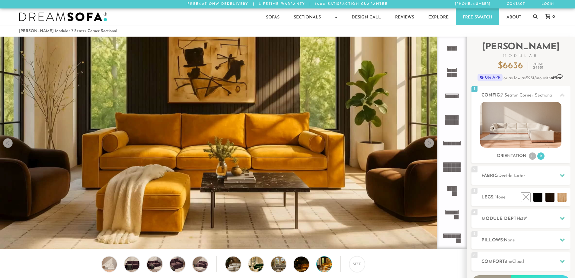
scroll to position [7074, 571]
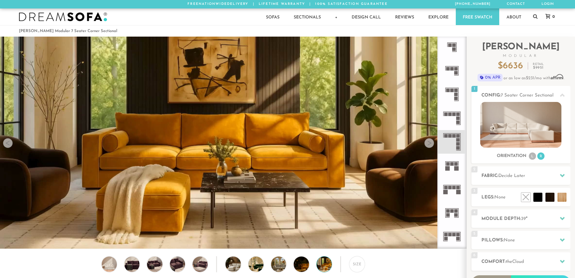
click at [454, 48] on rect at bounding box center [455, 49] width 4 height 4
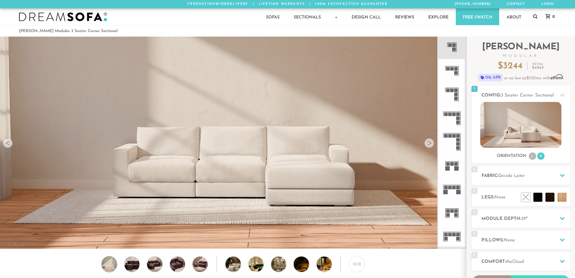
click at [454, 73] on icon at bounding box center [452, 71] width 24 height 24
click at [454, 98] on icon at bounding box center [452, 94] width 24 height 24
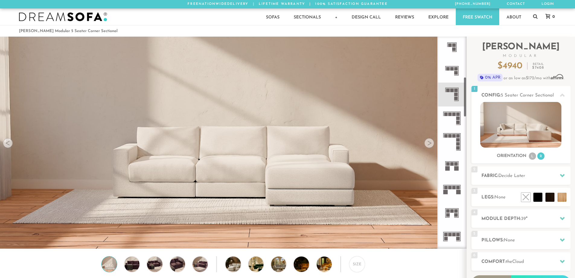
click at [453, 127] on icon at bounding box center [452, 118] width 24 height 24
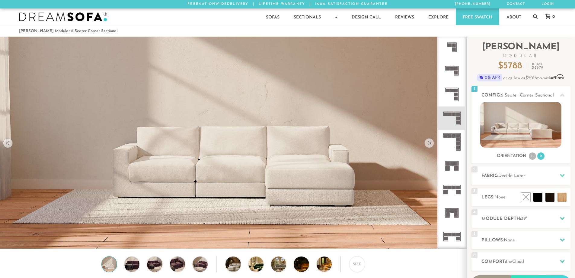
click at [453, 151] on icon at bounding box center [452, 142] width 24 height 24
click at [456, 164] on rect at bounding box center [457, 164] width 4 height 4
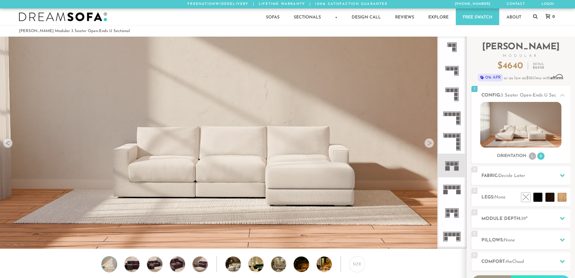
click at [452, 148] on icon at bounding box center [452, 142] width 24 height 24
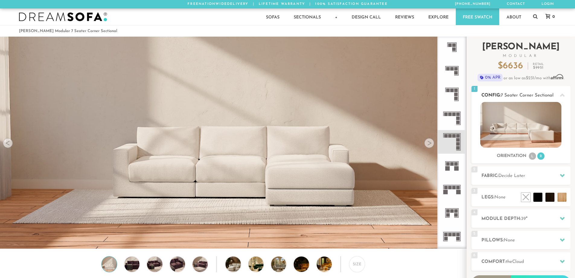
click at [526, 127] on img at bounding box center [521, 125] width 81 height 46
click at [541, 199] on li at bounding box center [537, 183] width 36 height 36
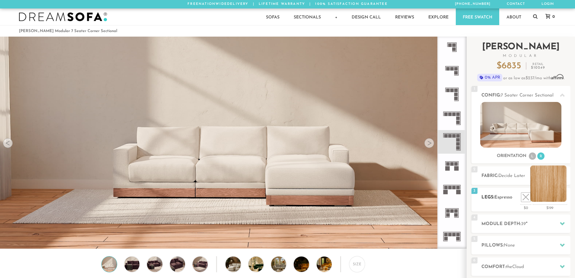
click at [559, 198] on li at bounding box center [549, 183] width 36 height 36
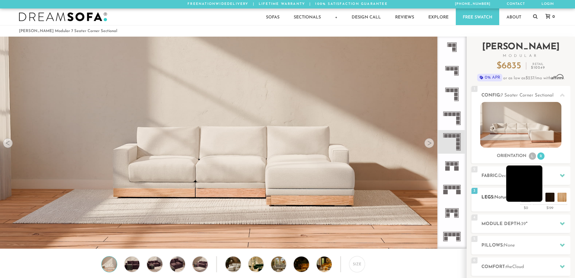
click at [537, 198] on li at bounding box center [525, 183] width 36 height 36
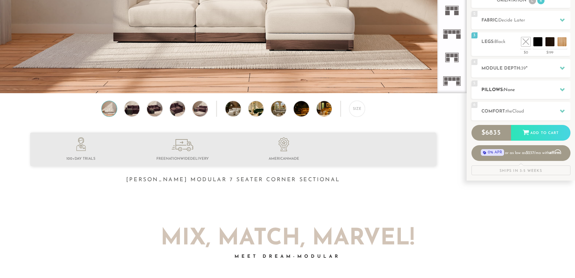
scroll to position [156, 0]
click at [564, 66] on icon at bounding box center [562, 67] width 5 height 5
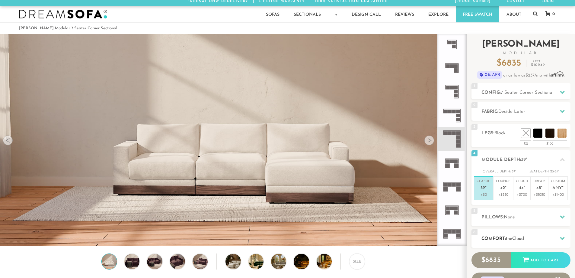
scroll to position [2, 0]
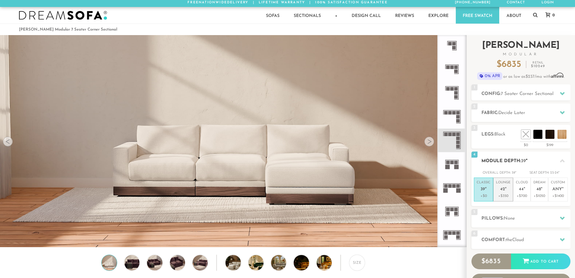
click at [501, 195] on p "+$350" at bounding box center [503, 195] width 15 height 5
click at [524, 194] on p "+$700" at bounding box center [522, 195] width 12 height 5
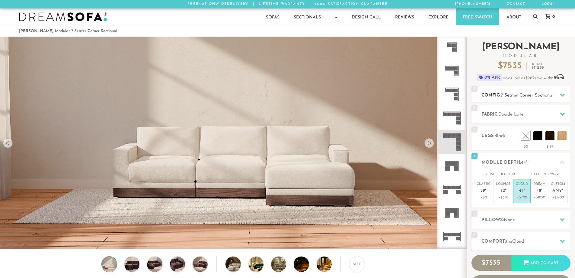
click at [538, 98] on h2 "Config: 7 Seater Corner Sectional" at bounding box center [526, 95] width 89 height 7
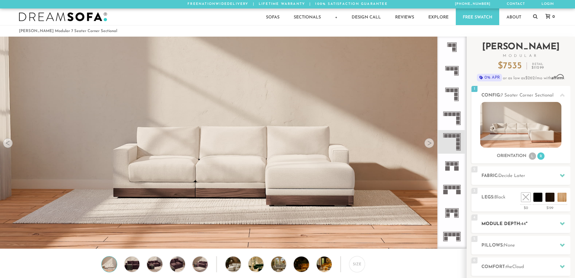
click at [524, 231] on div "4 Module Depth: 44 "" at bounding box center [521, 223] width 99 height 18
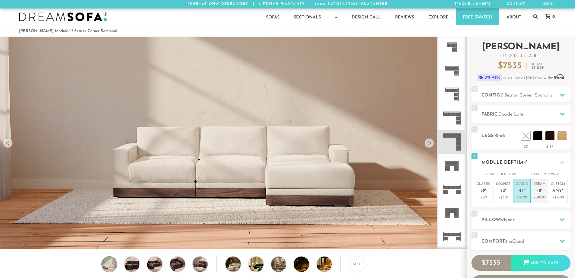
click at [542, 192] on em """ at bounding box center [542, 190] width 2 height 5
click at [527, 190] on p "Cloud 44 "" at bounding box center [522, 188] width 12 height 13
click at [498, 195] on p "+$350" at bounding box center [503, 197] width 15 height 5
click at [484, 195] on p "+$0" at bounding box center [484, 197] width 14 height 5
click at [538, 190] on span "48" at bounding box center [539, 190] width 5 height 5
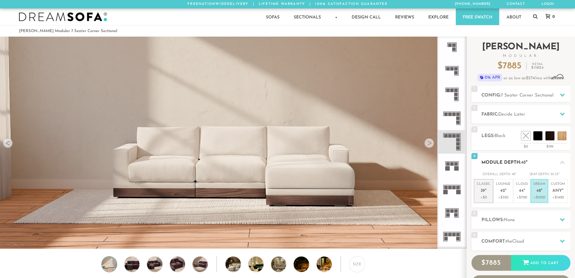
click at [483, 189] on span "39" at bounding box center [483, 190] width 5 height 5
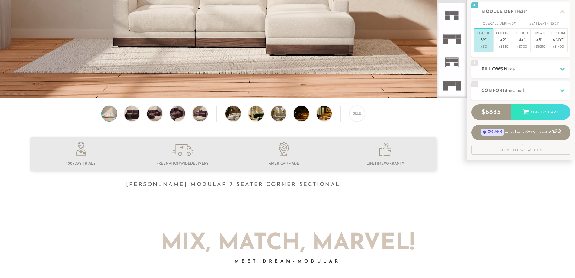
scroll to position [150, 0]
click at [557, 89] on div at bounding box center [562, 91] width 13 height 12
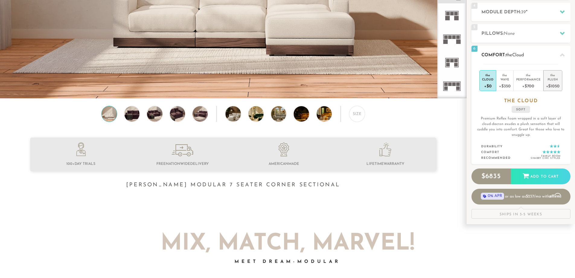
click at [553, 87] on div "+$1050" at bounding box center [553, 85] width 14 height 9
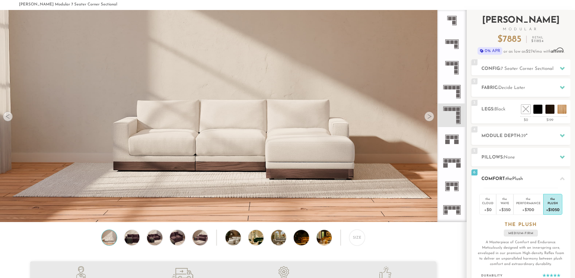
scroll to position [0, 0]
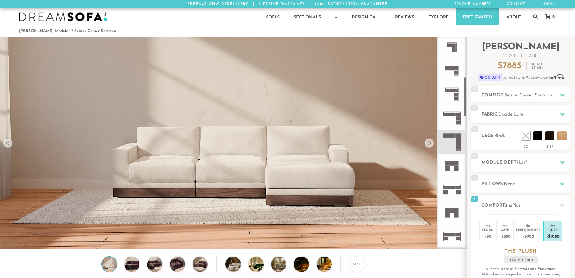
click at [453, 232] on rect at bounding box center [453, 232] width 18 height 1
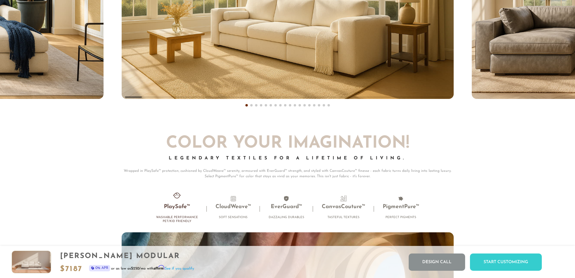
scroll to position [3915, 0]
